Goal: Information Seeking & Learning: Learn about a topic

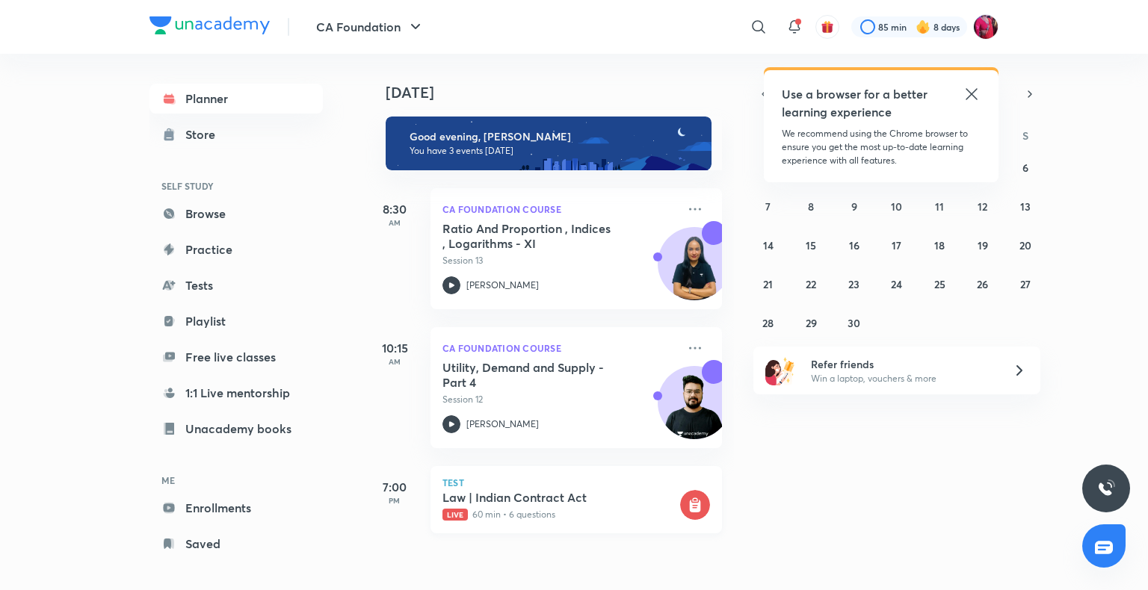
click at [513, 519] on p "Live 60 min • 6 questions" at bounding box center [559, 514] width 235 height 13
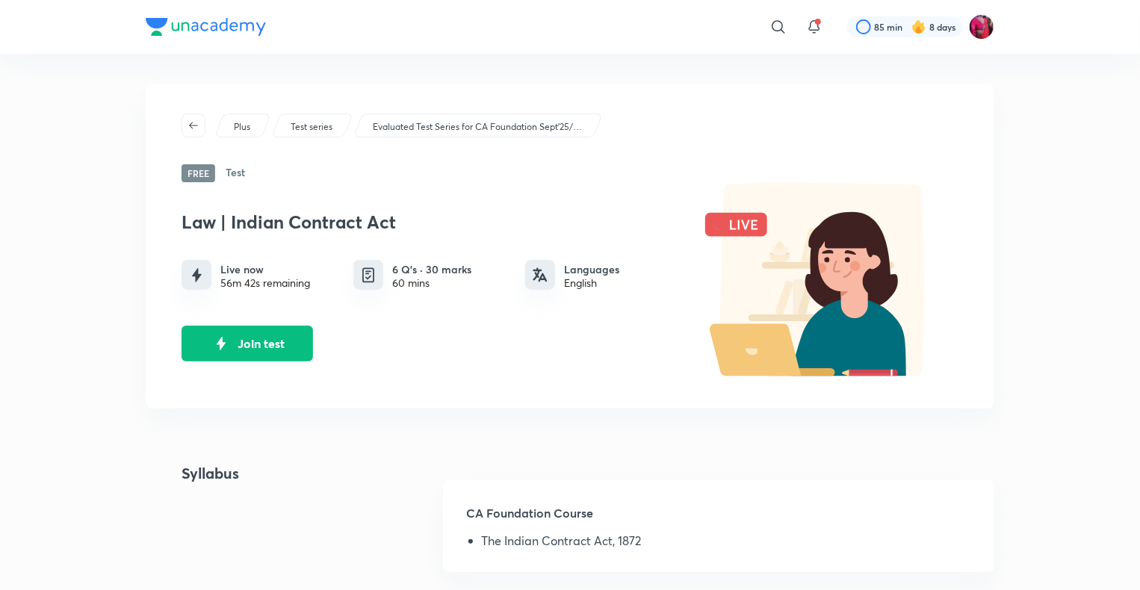
click at [430, 273] on h6 "6 Q’s · 30 marks" at bounding box center [431, 270] width 79 height 16
click at [417, 291] on div "Law | Indian Contract Act Live now 56m 39s remaining 6 Q’s · 30 marks 60 mins L…" at bounding box center [432, 280] width 501 height 162
click at [269, 351] on button "Join test" at bounding box center [248, 342] width 132 height 36
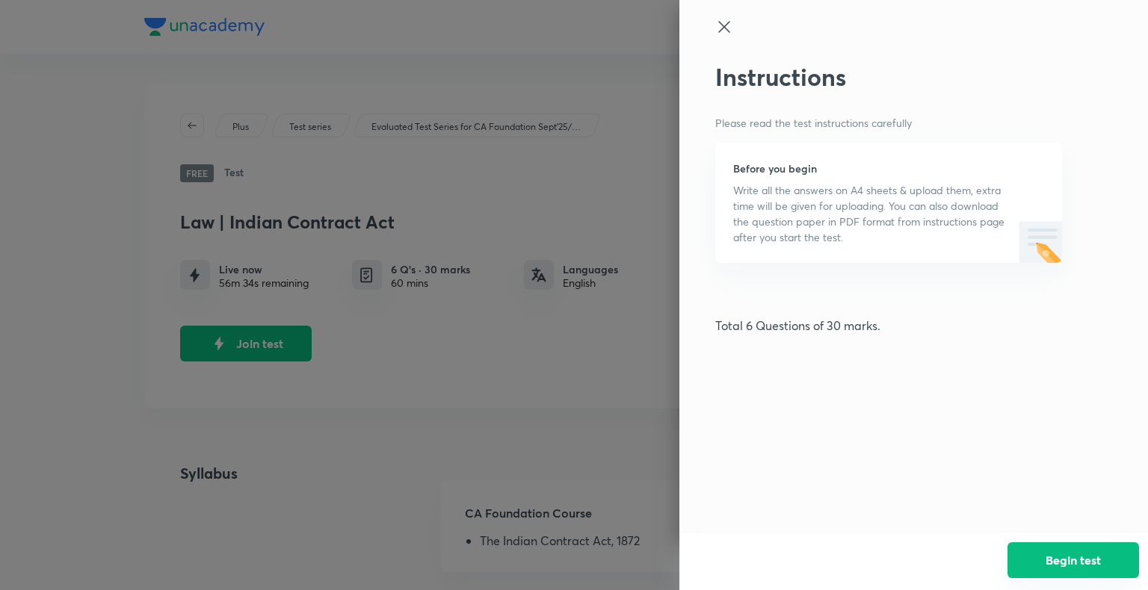
click at [1057, 572] on button "Begin test" at bounding box center [1073, 560] width 132 height 36
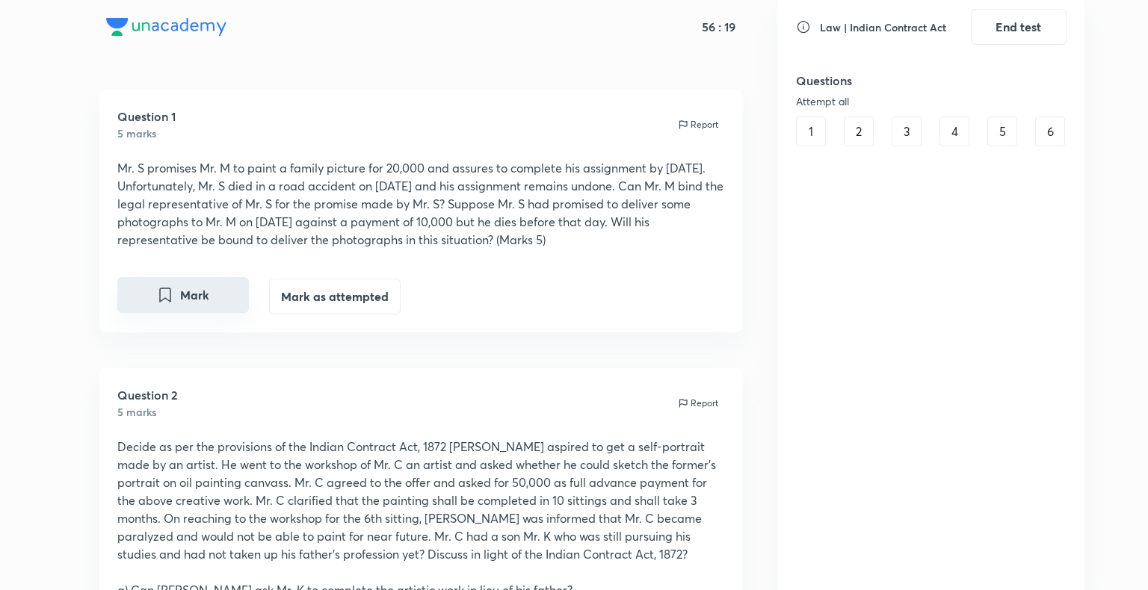
click at [197, 300] on button "Mark" at bounding box center [183, 295] width 132 height 36
click at [197, 300] on button "Marked" at bounding box center [183, 295] width 132 height 36
click at [315, 292] on button "Mark as attempted" at bounding box center [335, 295] width 132 height 36
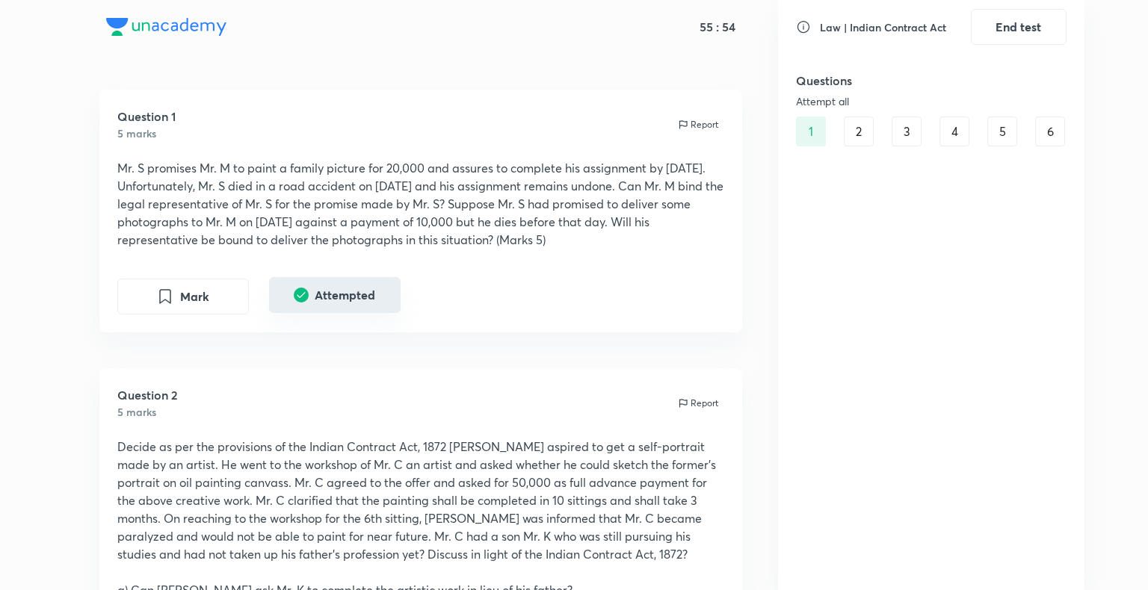
click at [315, 292] on button "Attempted" at bounding box center [335, 295] width 132 height 36
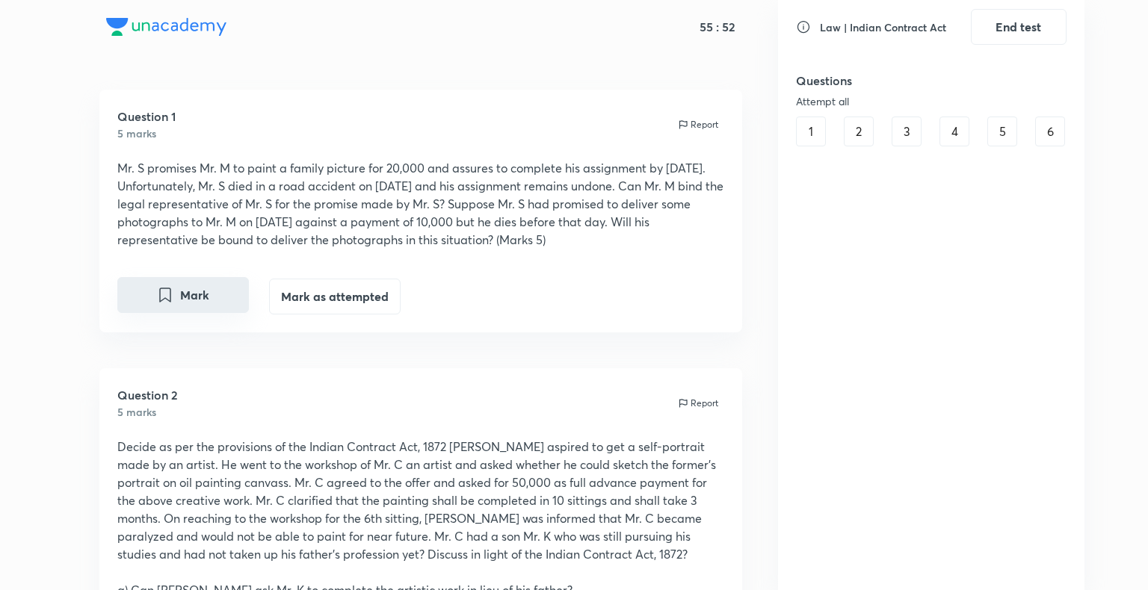
click at [205, 288] on button "Mark" at bounding box center [183, 295] width 132 height 36
click at [205, 288] on button "Marked" at bounding box center [183, 295] width 132 height 36
click at [332, 303] on button "Mark as attempted" at bounding box center [335, 295] width 132 height 36
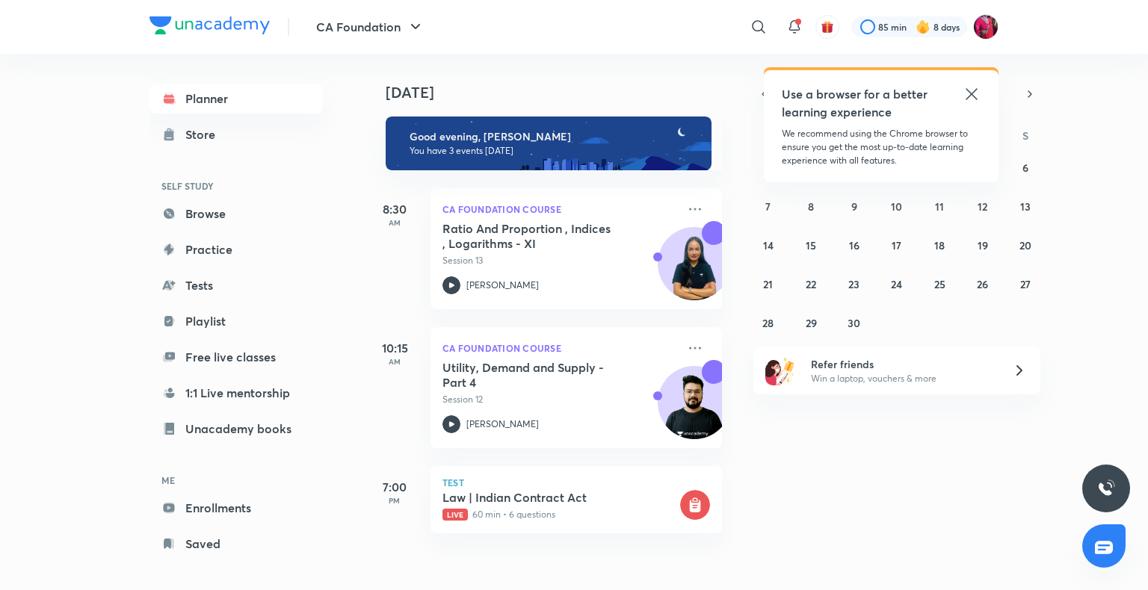
click at [972, 92] on icon at bounding box center [970, 93] width 11 height 11
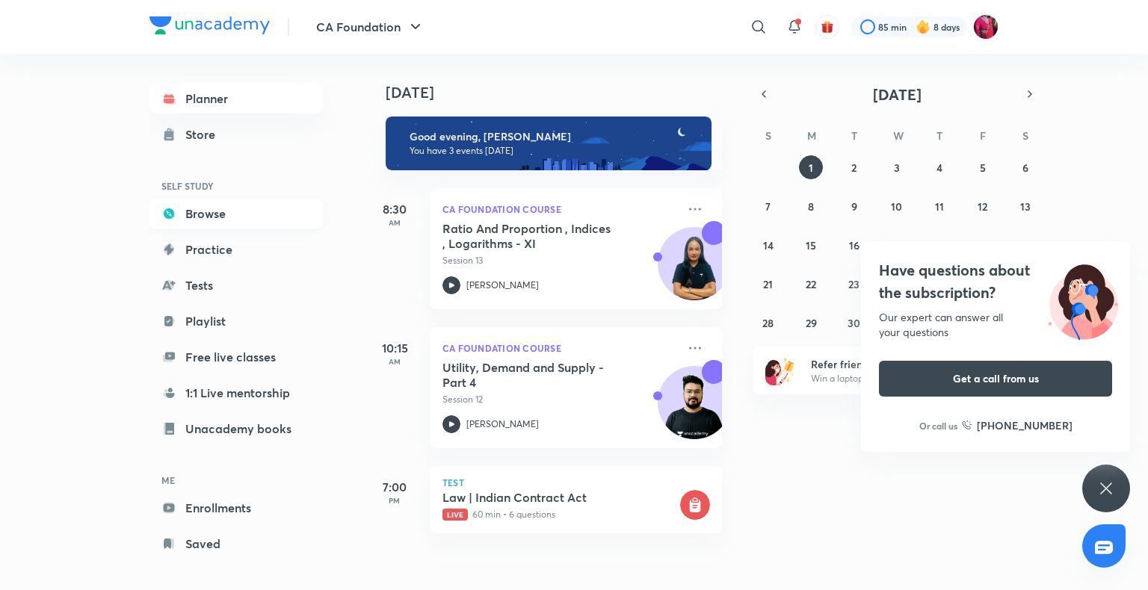
drag, startPoint x: 492, startPoint y: 264, endPoint x: 297, endPoint y: 217, distance: 200.6
click at [297, 217] on link "Browse" at bounding box center [235, 214] width 173 height 30
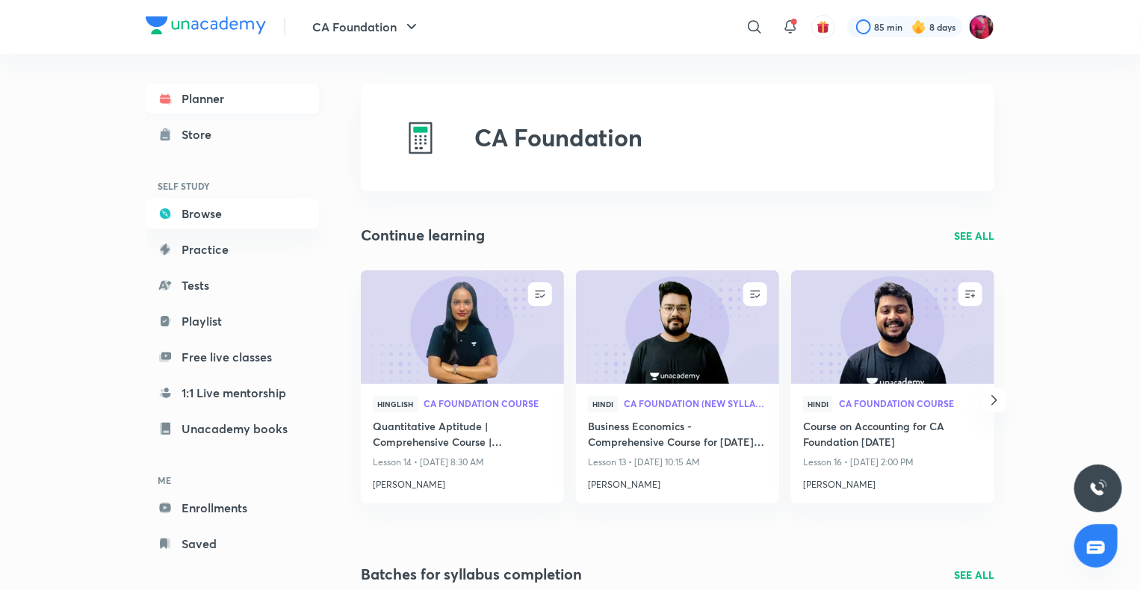
click at [238, 99] on link "Planner" at bounding box center [232, 99] width 173 height 30
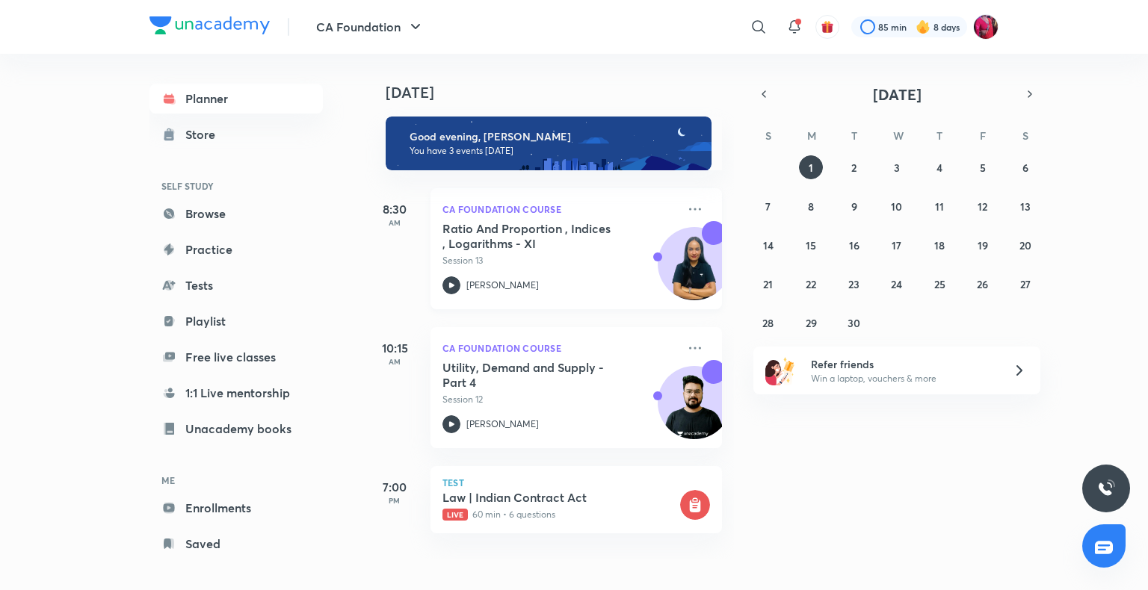
click at [461, 235] on h5 "Ratio And Proportion , Indices , Logarithms - XI" at bounding box center [535, 236] width 186 height 30
